Goal: Task Accomplishment & Management: Use online tool/utility

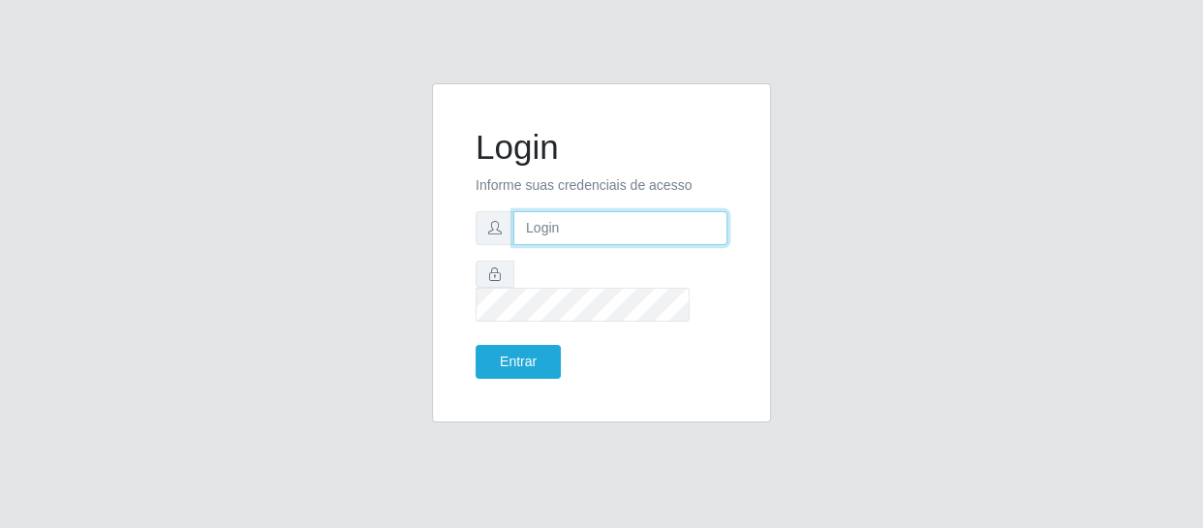
click at [562, 245] on input "text" at bounding box center [620, 228] width 214 height 34
type input "[EMAIL_ADDRESS][DOMAIN_NAME]"
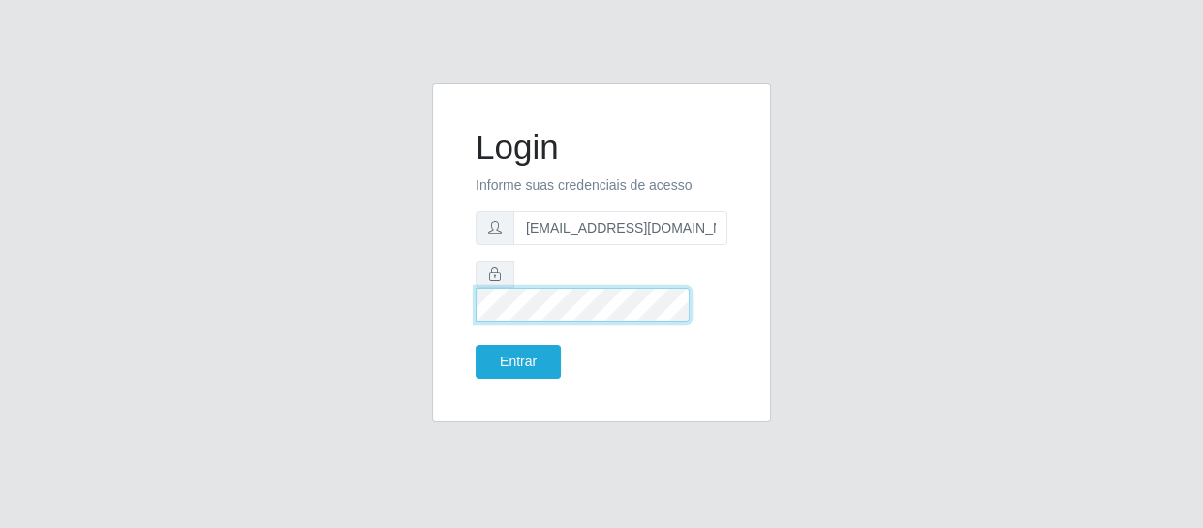
click at [475, 345] on button "Entrar" at bounding box center [517, 362] width 85 height 34
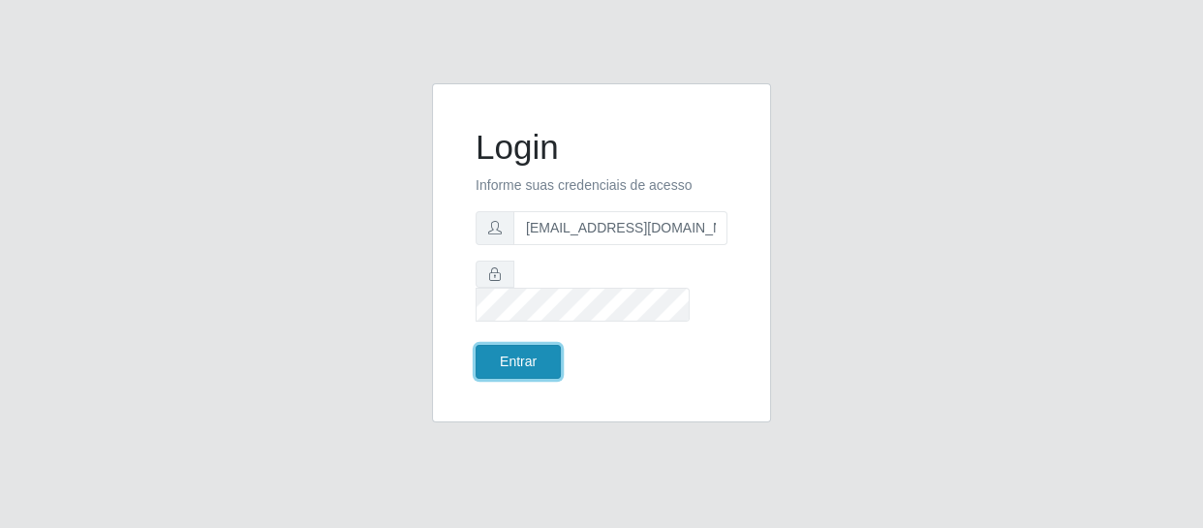
click at [531, 345] on button "Entrar" at bounding box center [517, 362] width 85 height 34
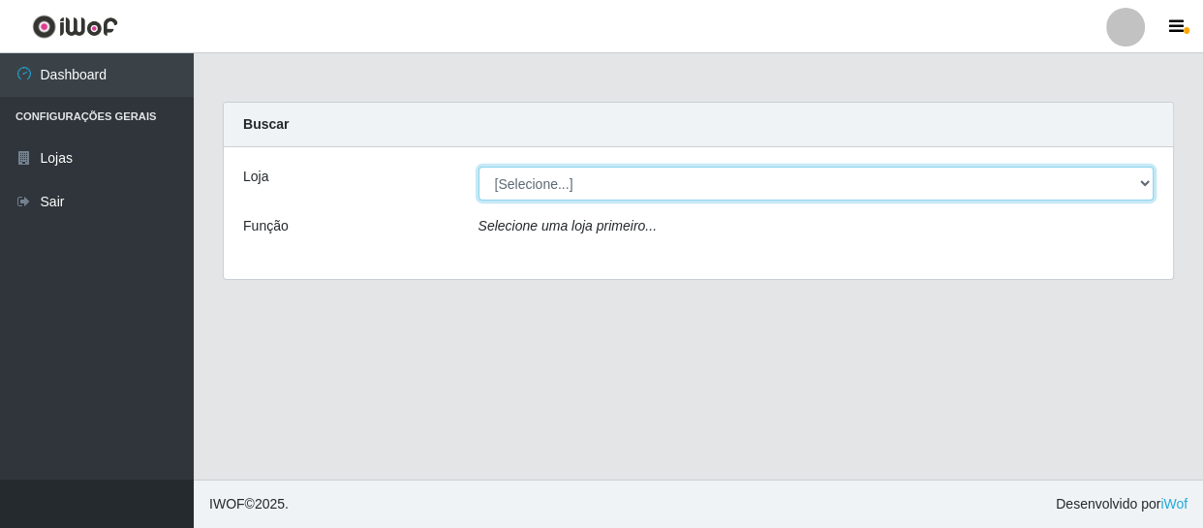
click at [672, 184] on select "[Selecione...] SuperFácil Atacado - São Gonçalo do Amarante" at bounding box center [816, 184] width 676 height 34
select select "408"
click at [478, 167] on select "[Selecione...] SuperFácil Atacado - São Gonçalo do Amarante" at bounding box center [816, 184] width 676 height 34
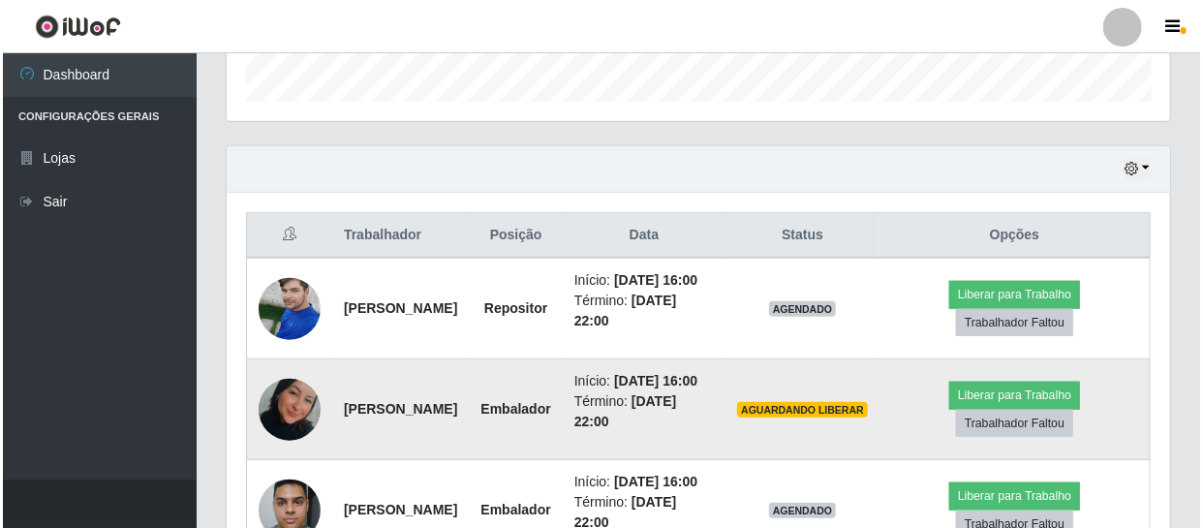
scroll to position [775, 0]
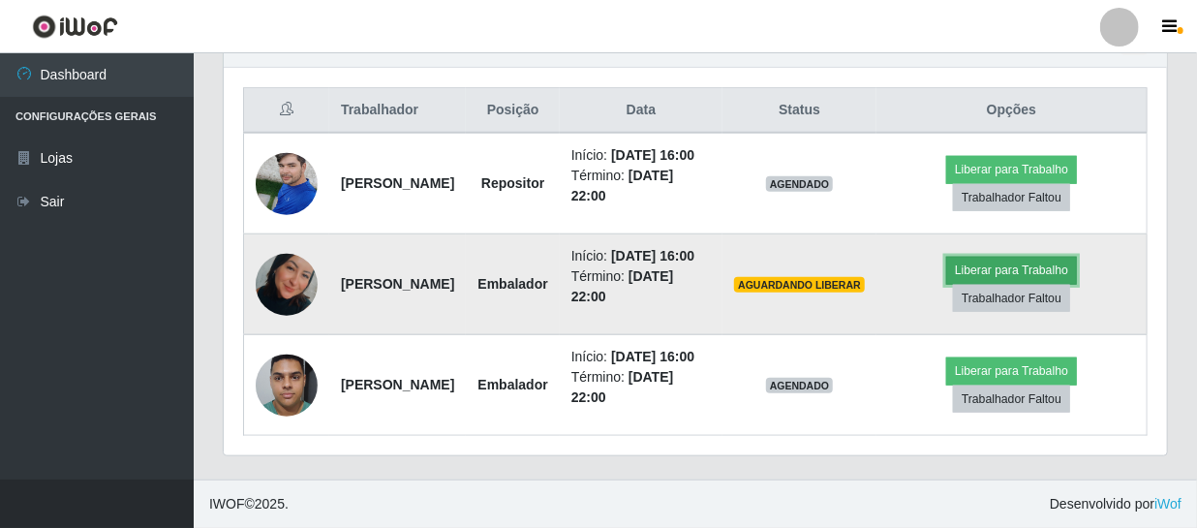
click at [1007, 257] on button "Liberar para Trabalho" at bounding box center [1011, 270] width 131 height 27
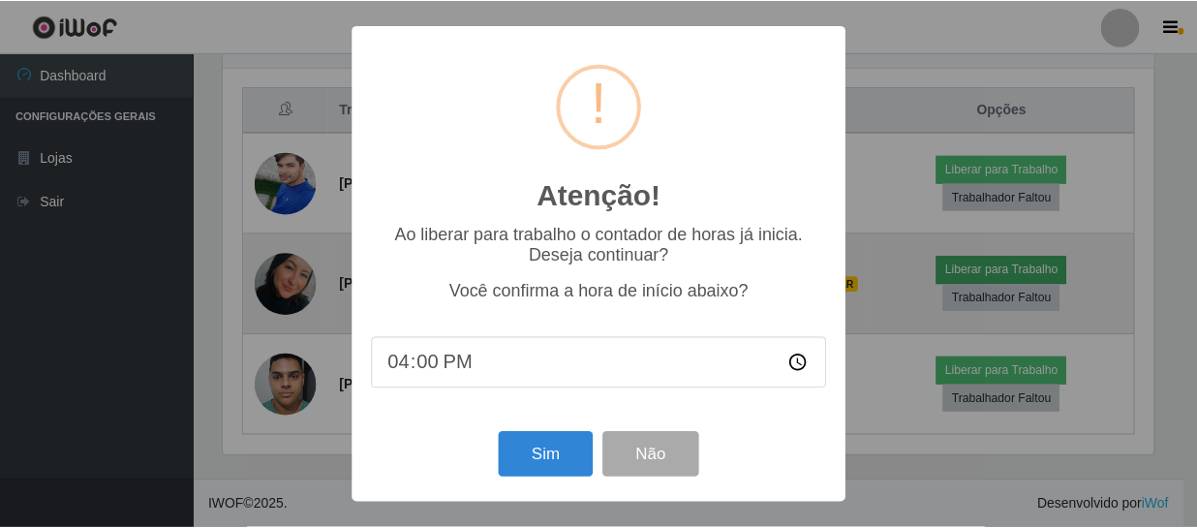
scroll to position [402, 934]
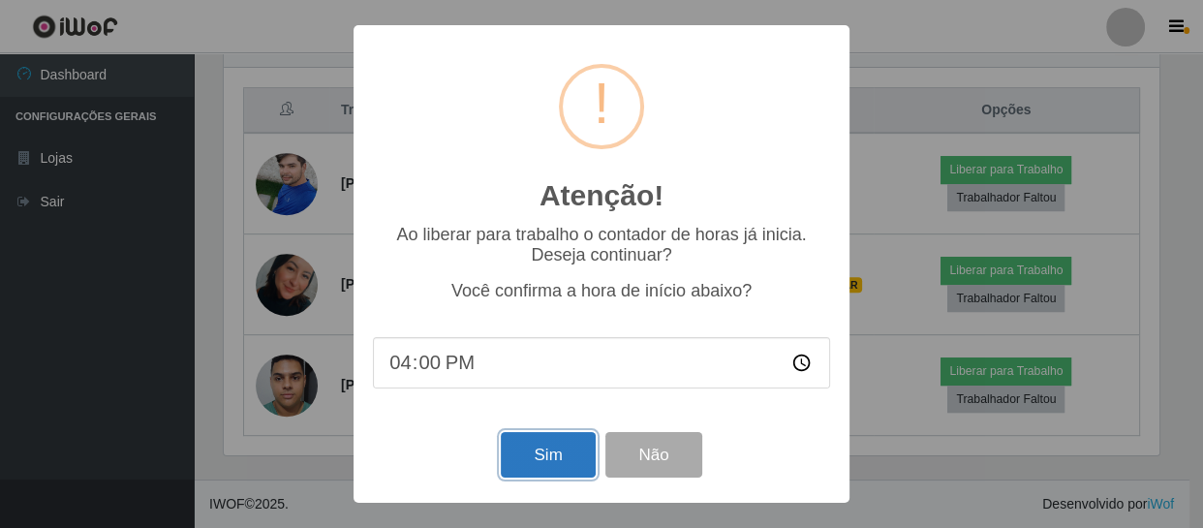
click at [552, 464] on button "Sim" at bounding box center [548, 455] width 94 height 46
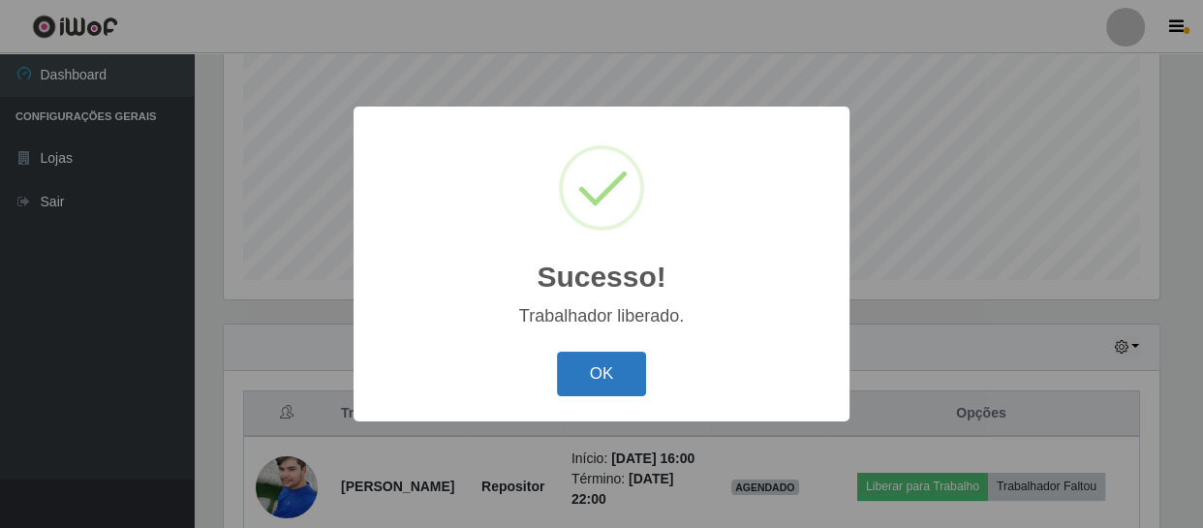
click at [603, 357] on button "OK" at bounding box center [602, 374] width 90 height 46
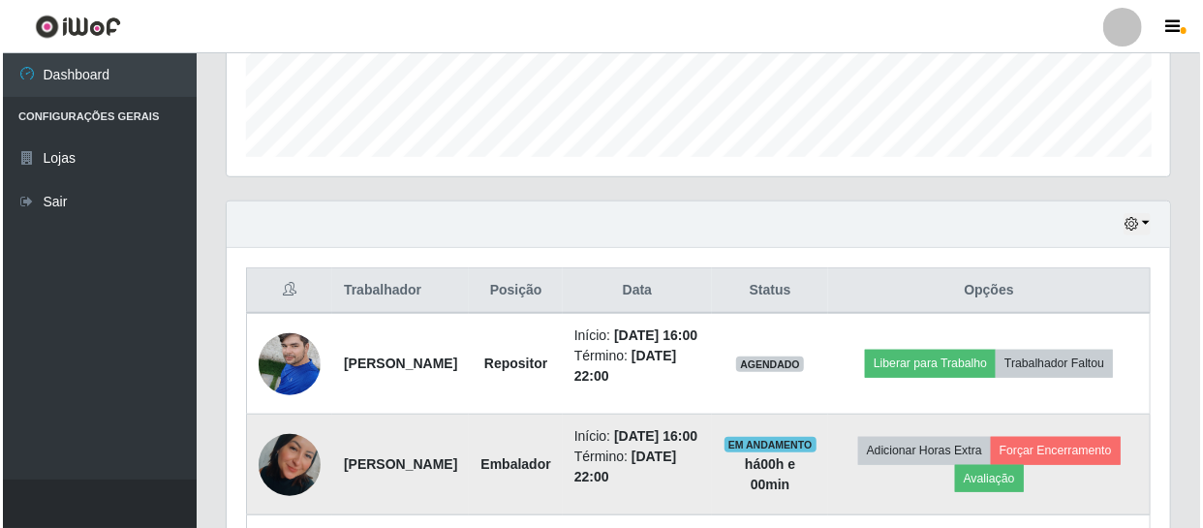
scroll to position [765, 0]
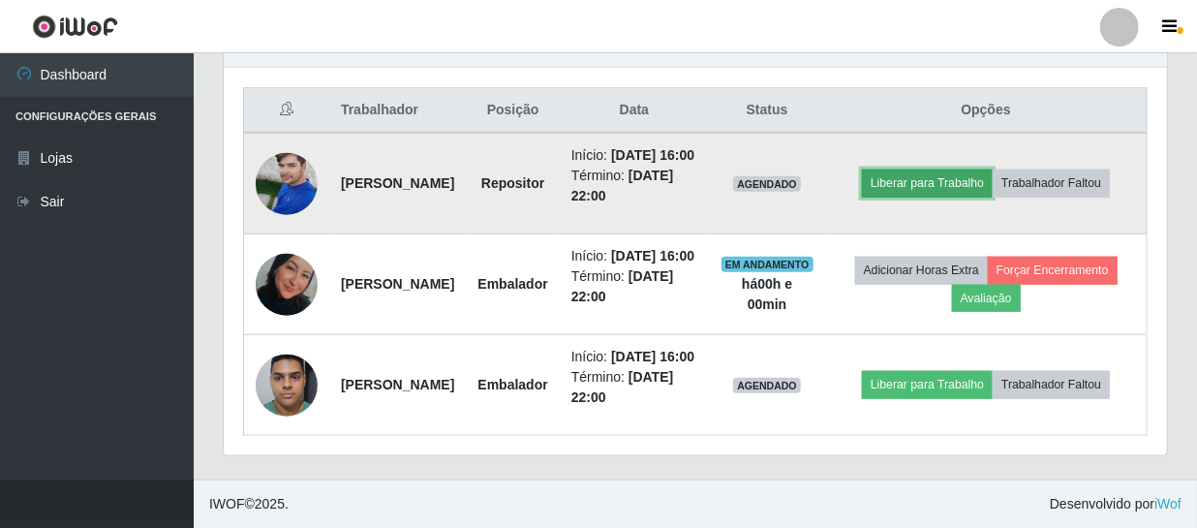
click at [930, 169] on button "Liberar para Trabalho" at bounding box center [927, 182] width 131 height 27
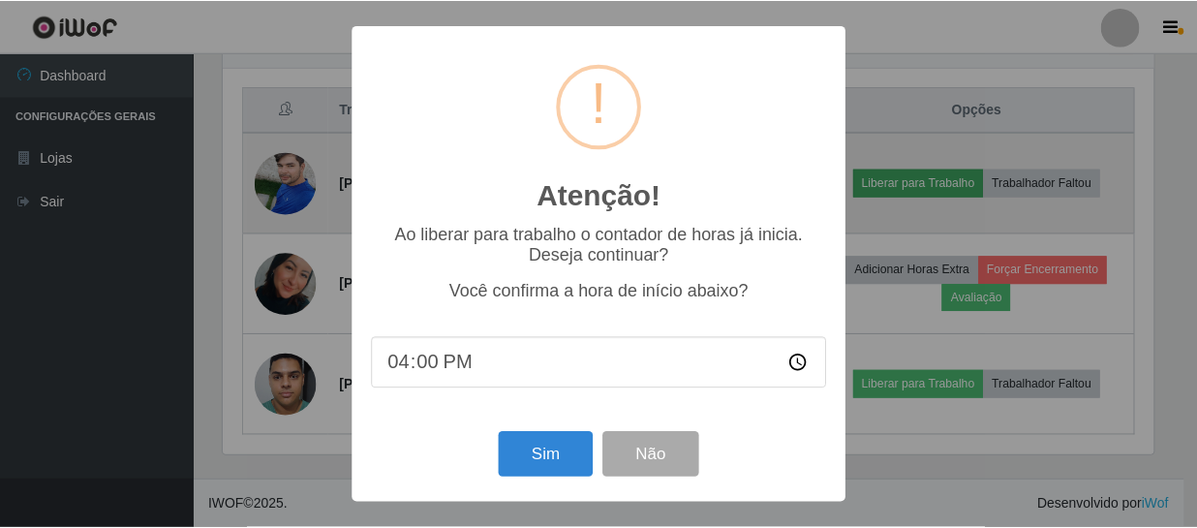
scroll to position [402, 934]
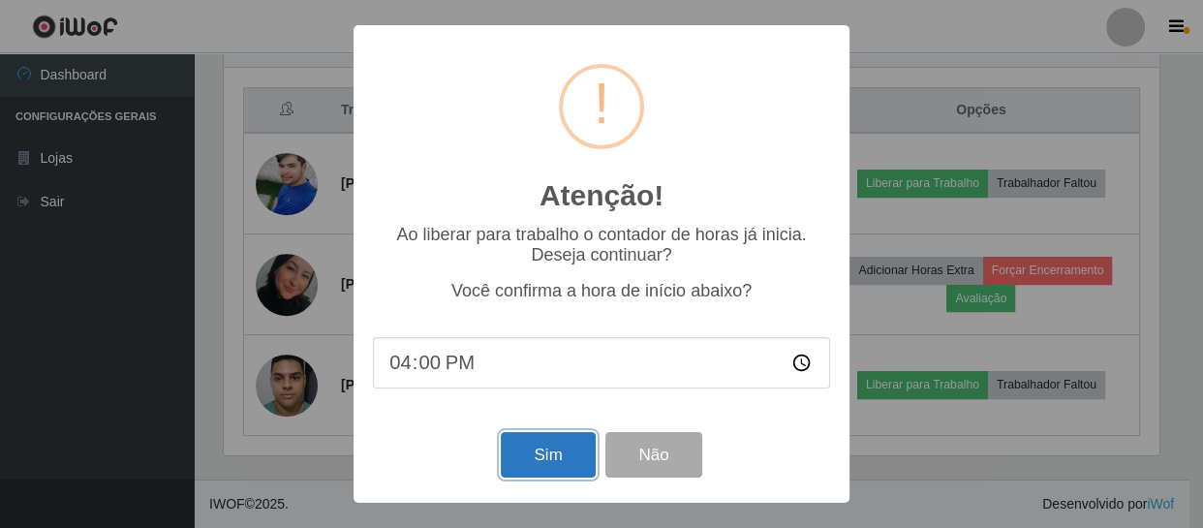
click at [546, 454] on button "Sim" at bounding box center [548, 455] width 94 height 46
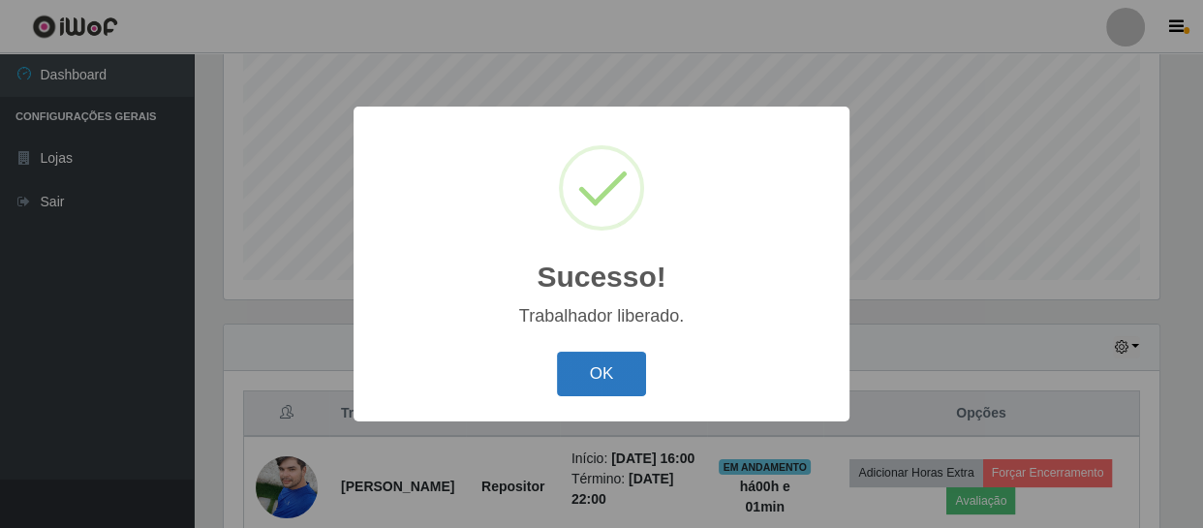
click at [607, 365] on button "OK" at bounding box center [602, 374] width 90 height 46
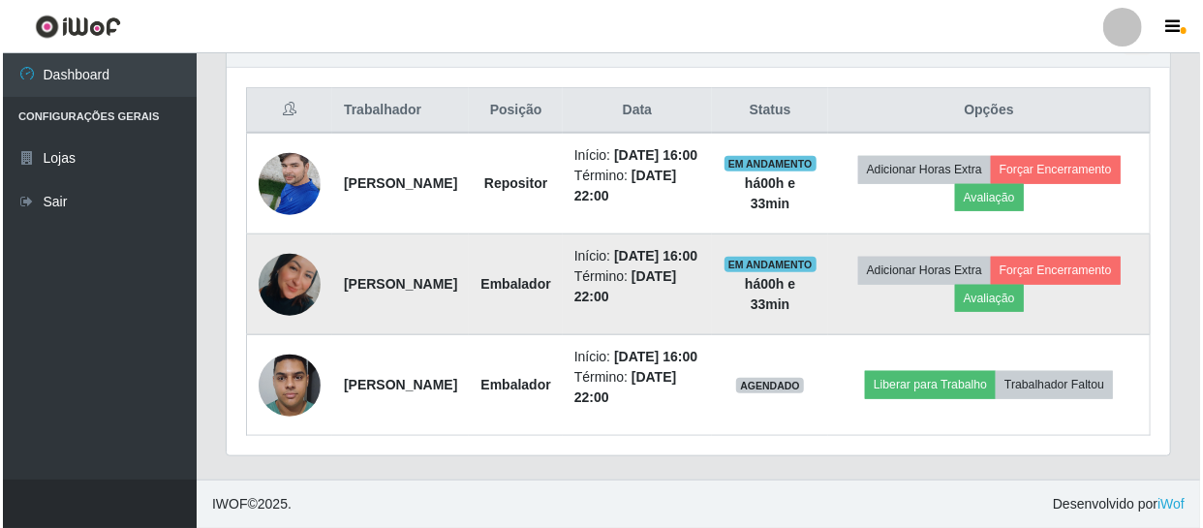
scroll to position [775, 0]
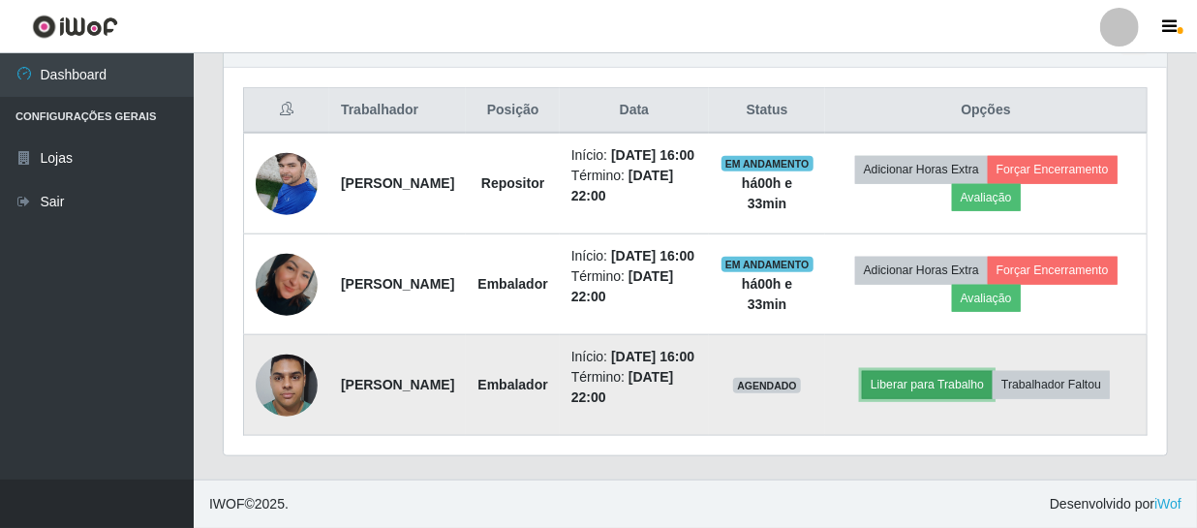
click at [944, 378] on button "Liberar para Trabalho" at bounding box center [927, 384] width 131 height 27
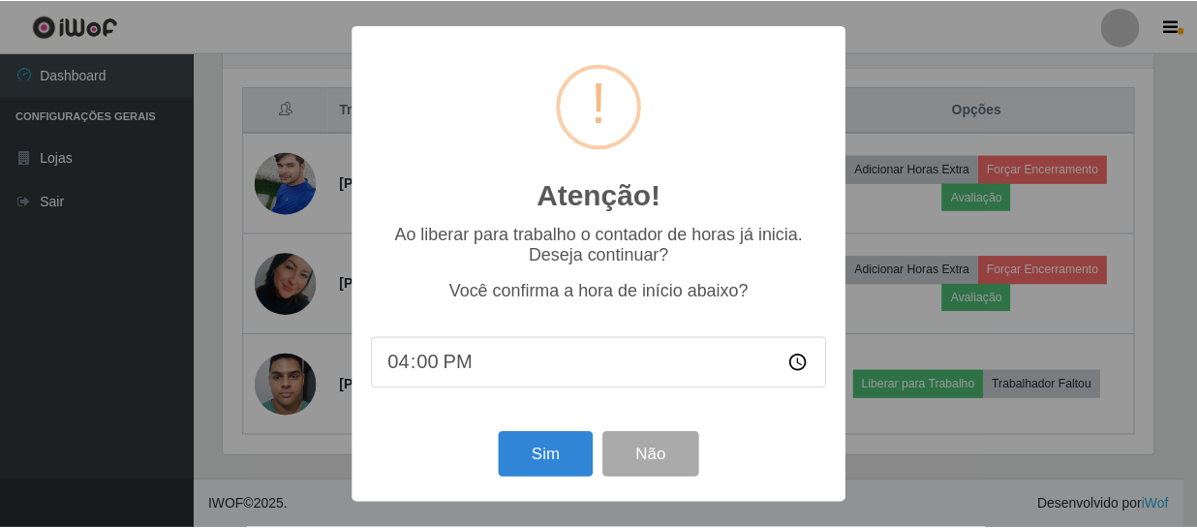
scroll to position [402, 934]
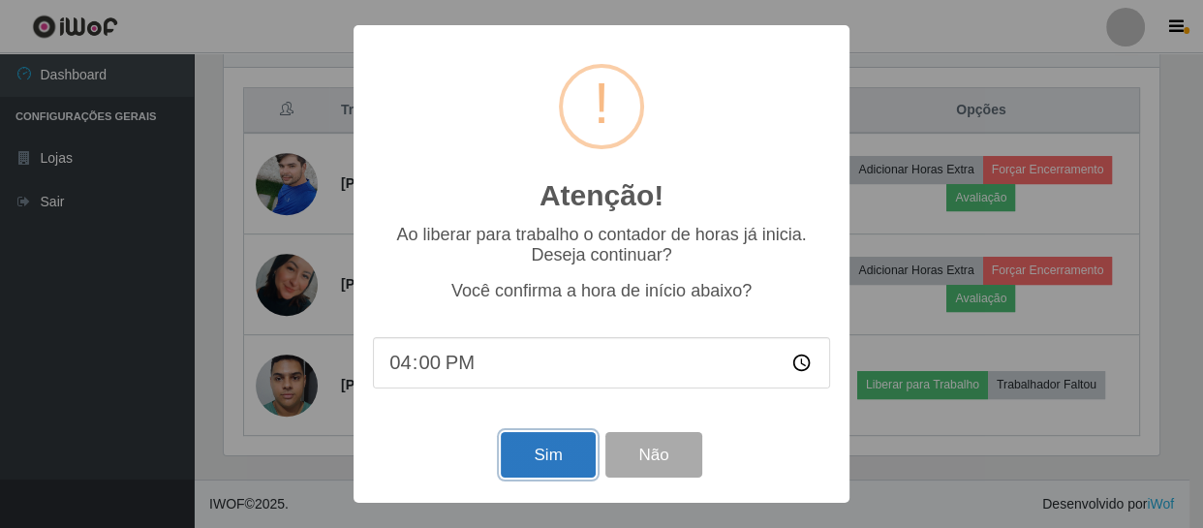
click at [559, 458] on button "Sim" at bounding box center [548, 455] width 94 height 46
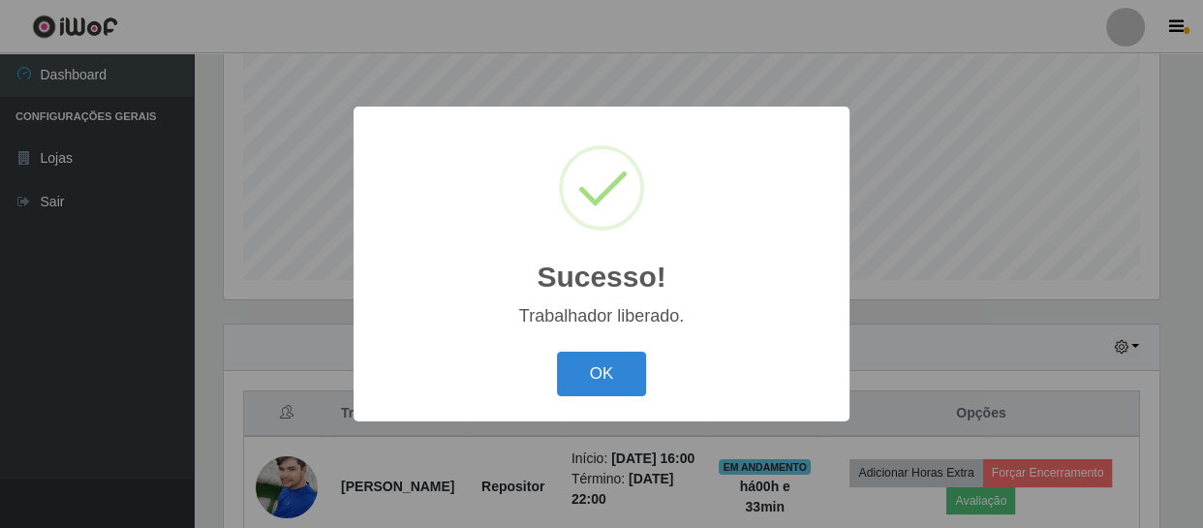
click at [557, 351] on button "OK" at bounding box center [602, 374] width 90 height 46
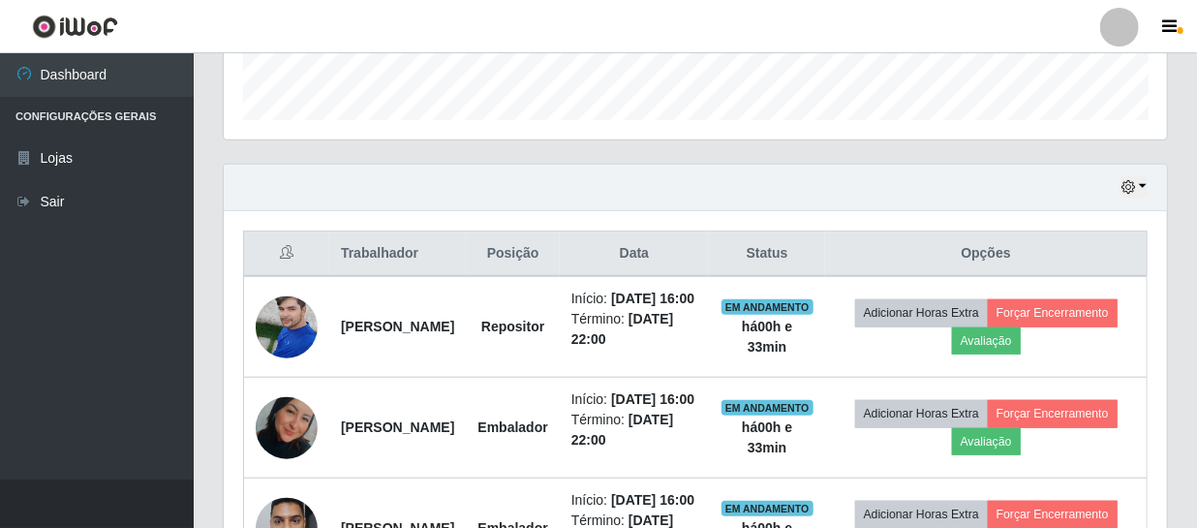
scroll to position [589, 0]
